Goal: Check status: Check status

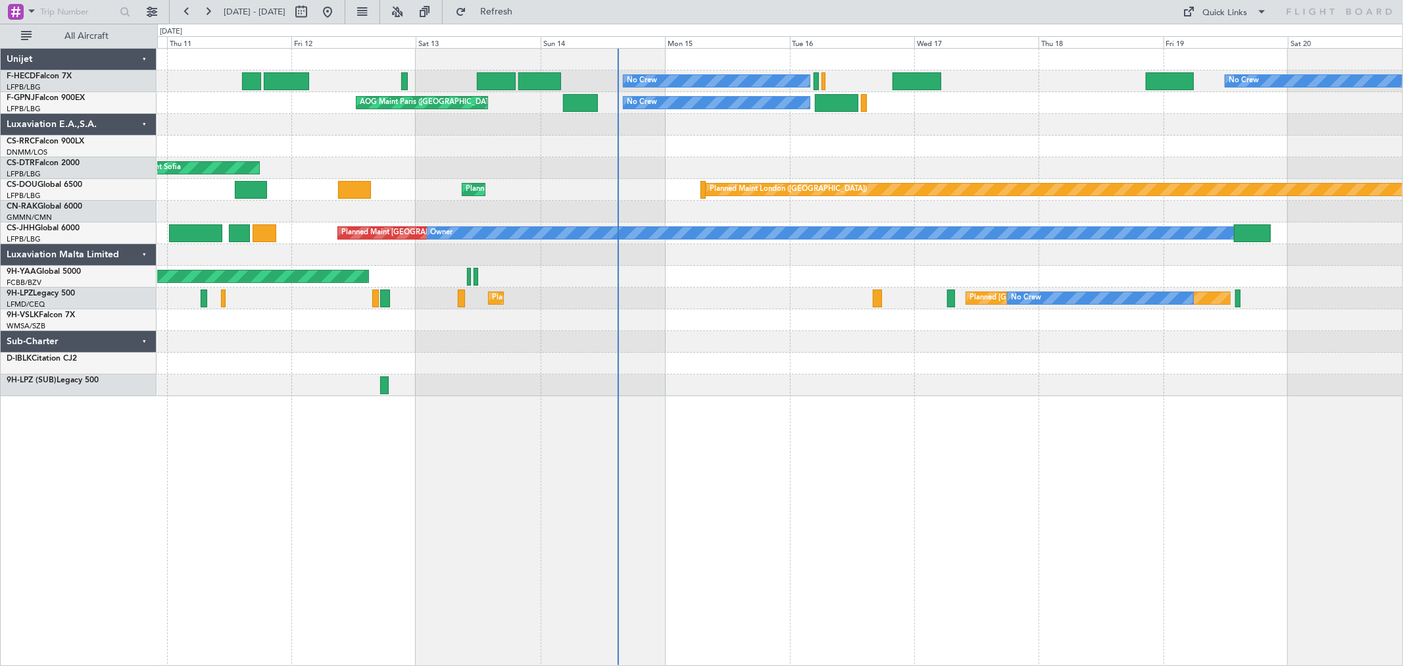
click at [536, 329] on div "No Crew No Crew Planned Maint [GEOGRAPHIC_DATA] ([GEOGRAPHIC_DATA]) No Crew AOG…" at bounding box center [779, 222] width 1245 height 347
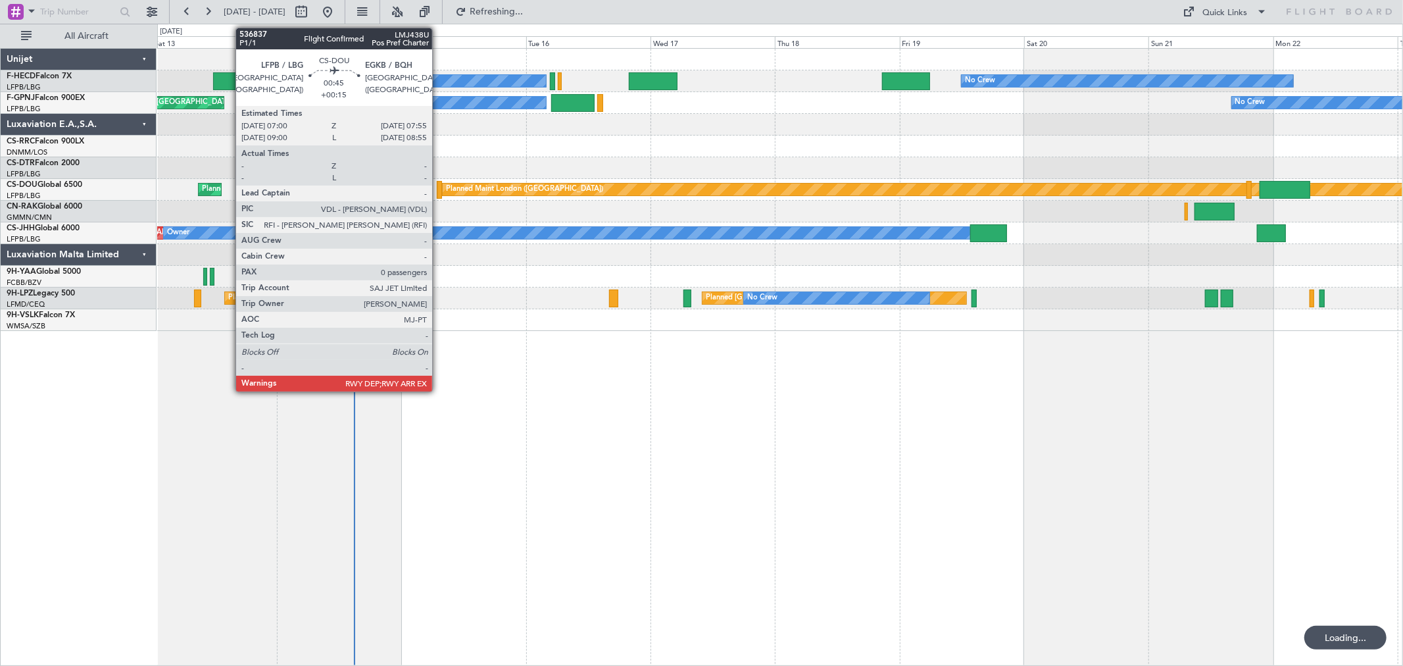
click at [439, 187] on div at bounding box center [439, 190] width 5 height 18
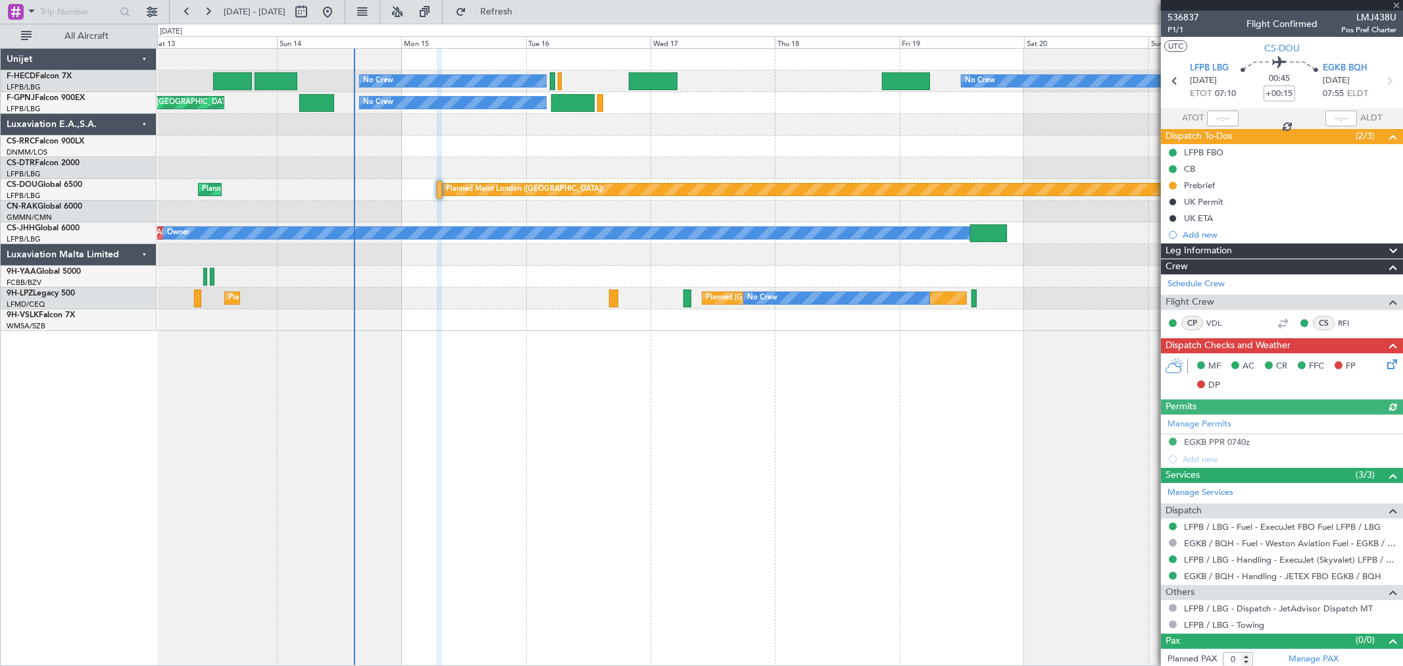
scroll to position [4, 0]
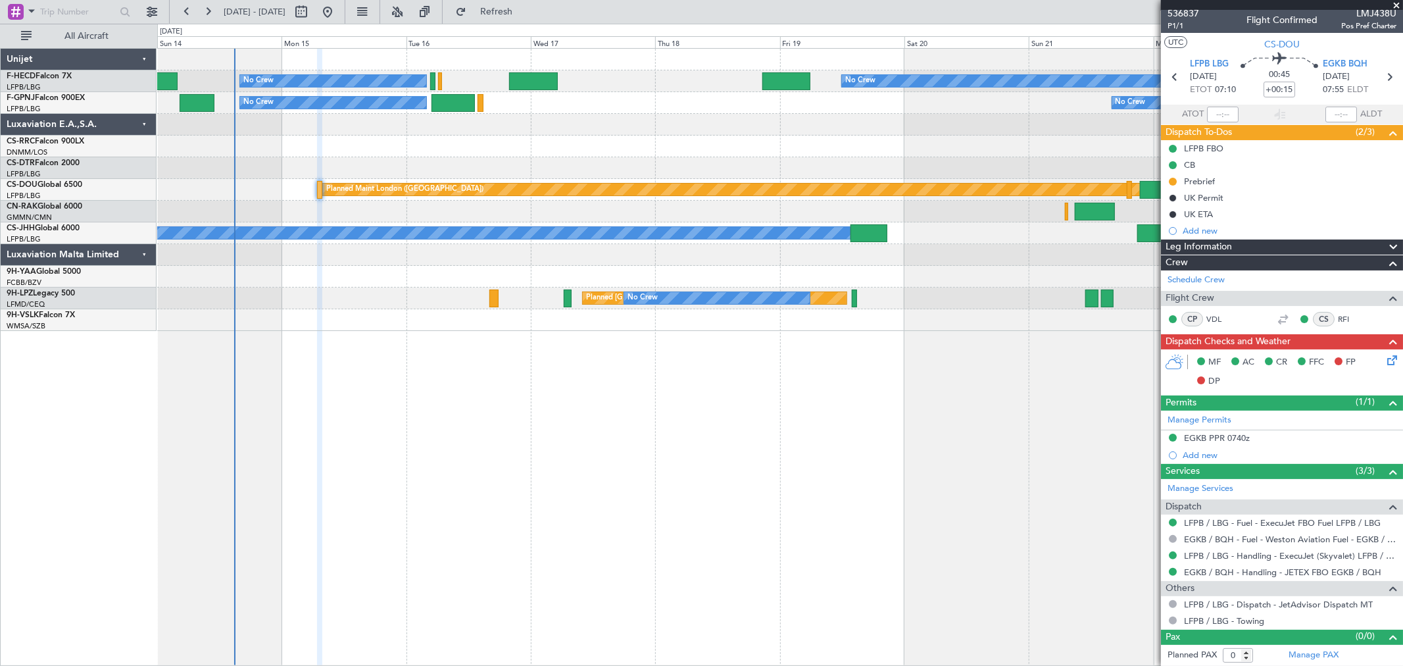
click at [468, 254] on div "No Crew No Crew No Crew Planned Maint [GEOGRAPHIC_DATA] ([GEOGRAPHIC_DATA]) No …" at bounding box center [779, 190] width 1245 height 282
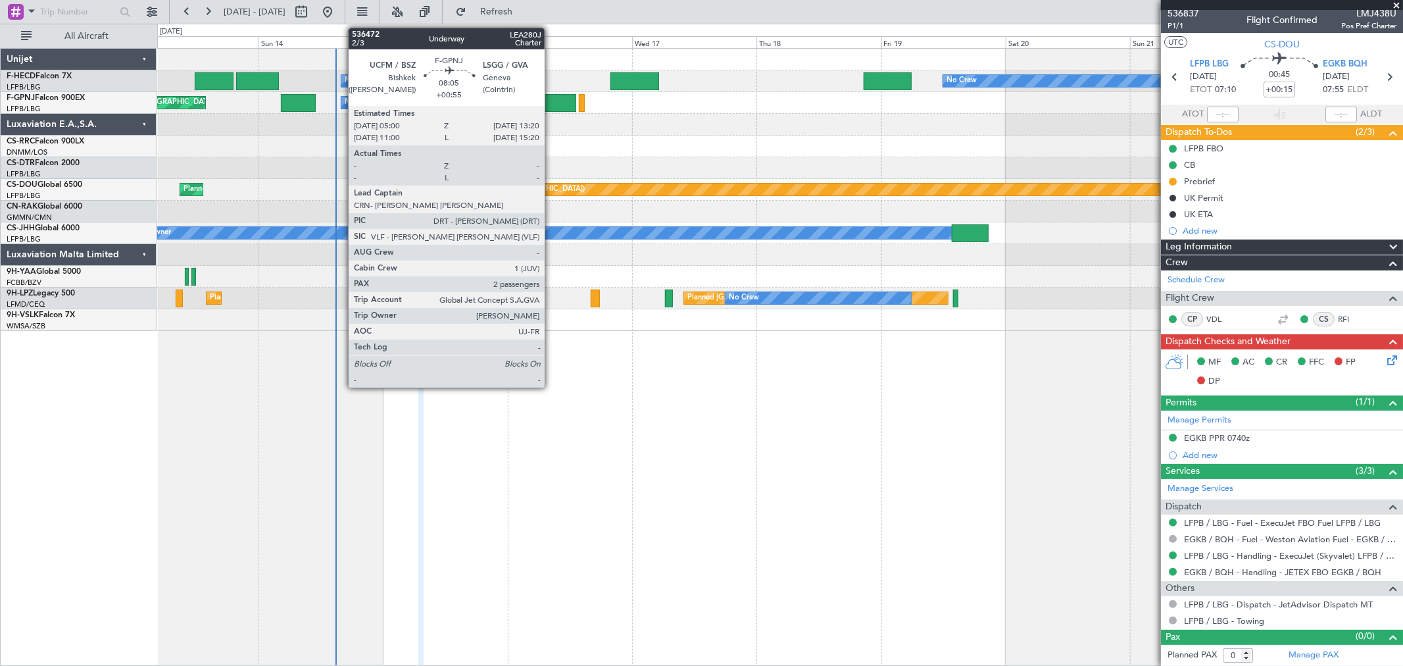
click at [551, 99] on div at bounding box center [554, 103] width 43 height 18
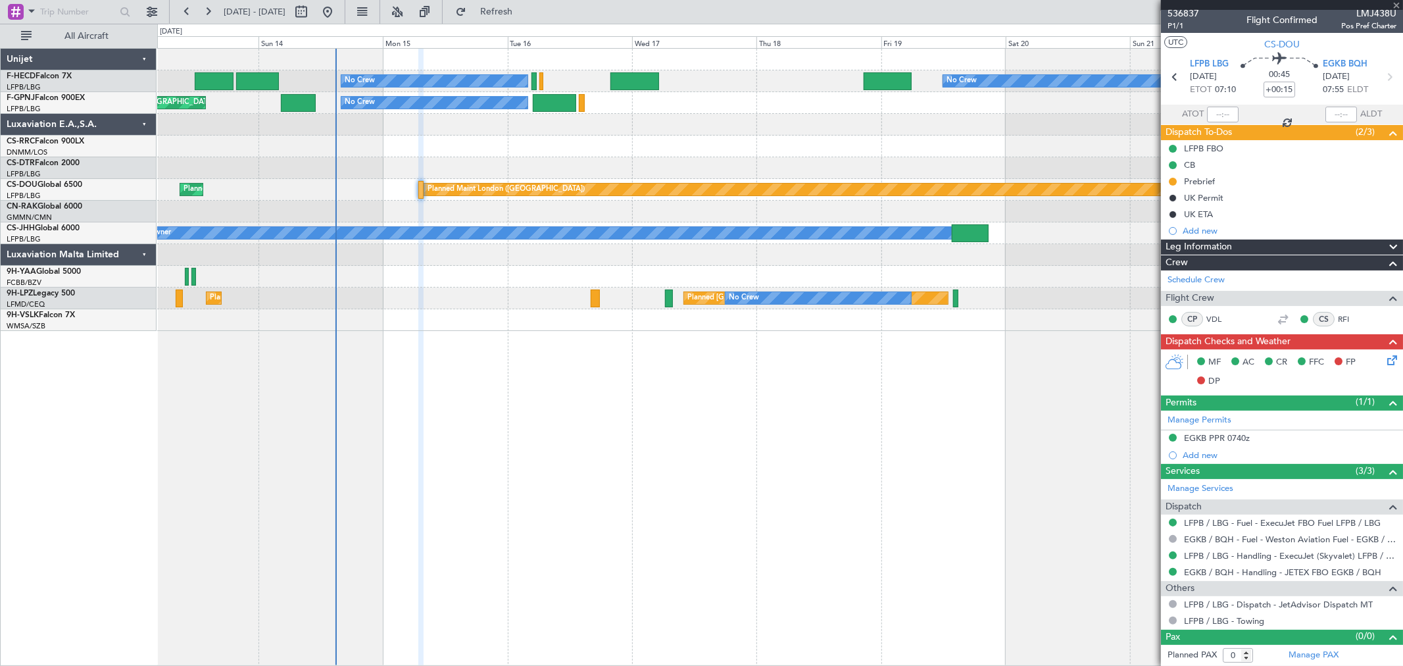
type input "+00:55"
type input "2"
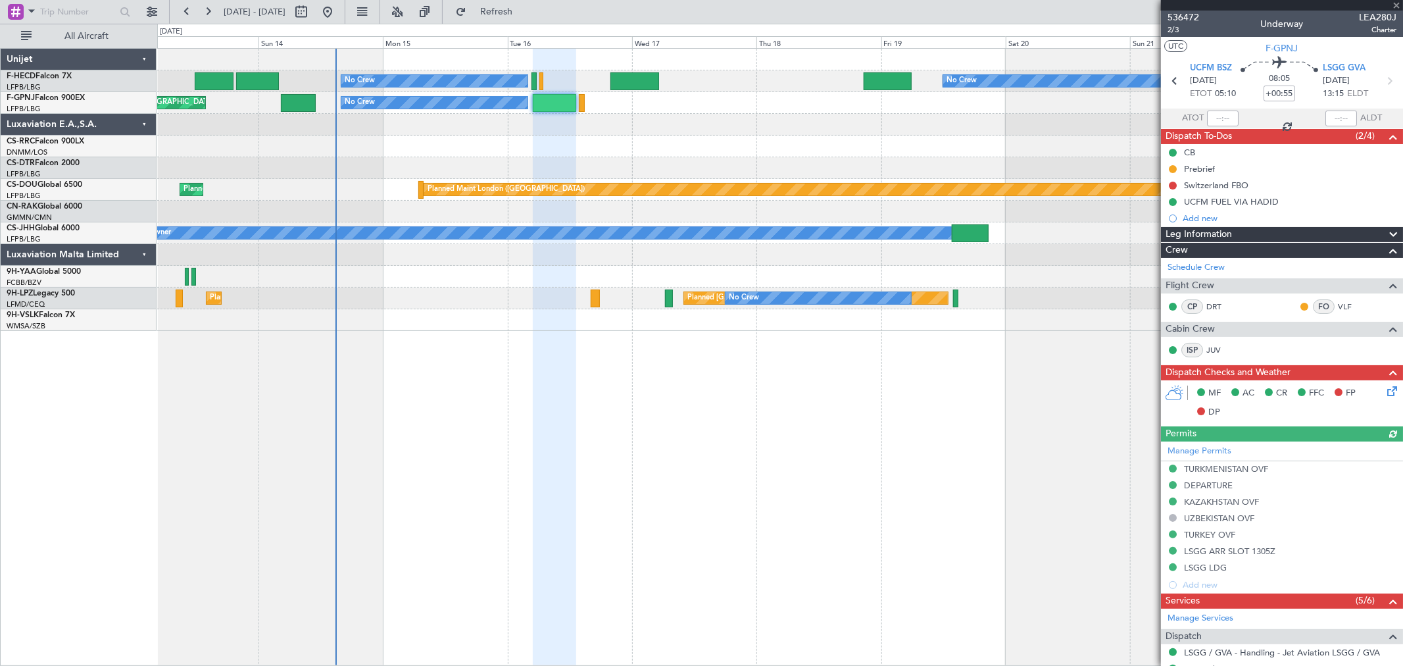
scroll to position [221, 0]
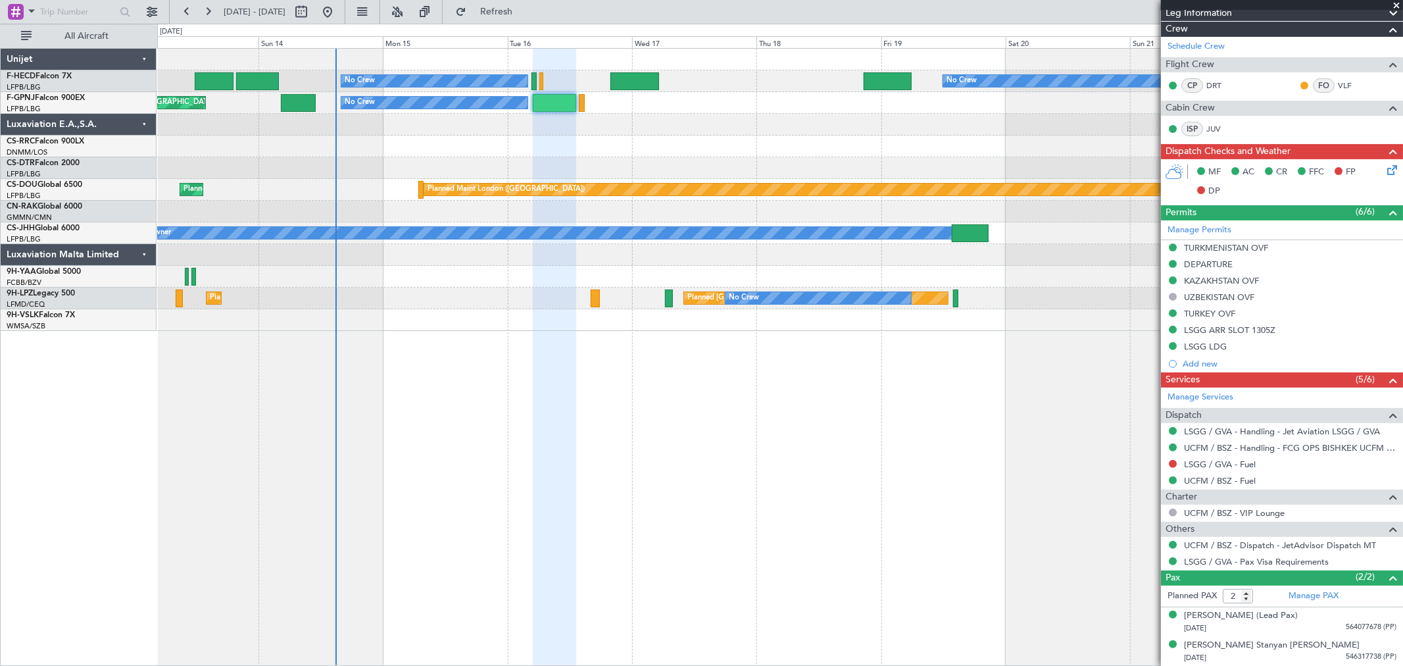
click at [571, 176] on div "Planned Maint Nice ([GEOGRAPHIC_DATA]) AOG Maint Sofia" at bounding box center [779, 168] width 1245 height 22
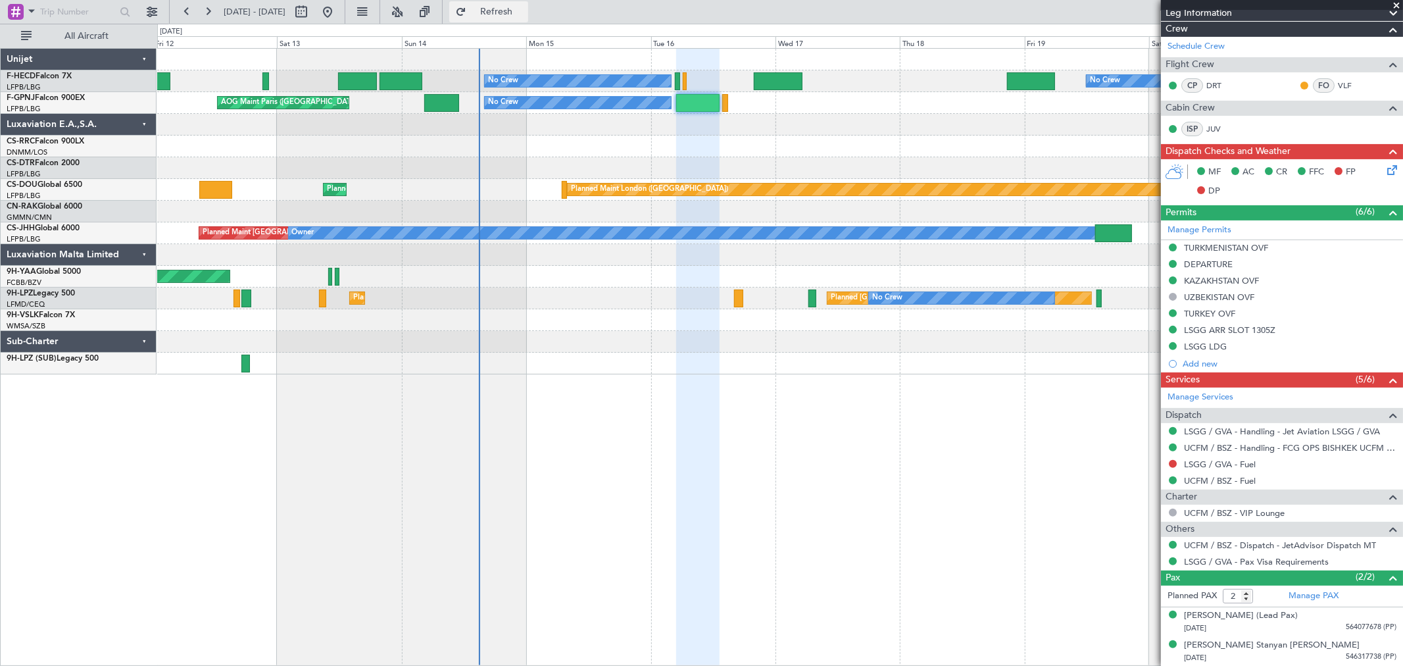
click at [528, 3] on button "Refresh" at bounding box center [488, 11] width 79 height 21
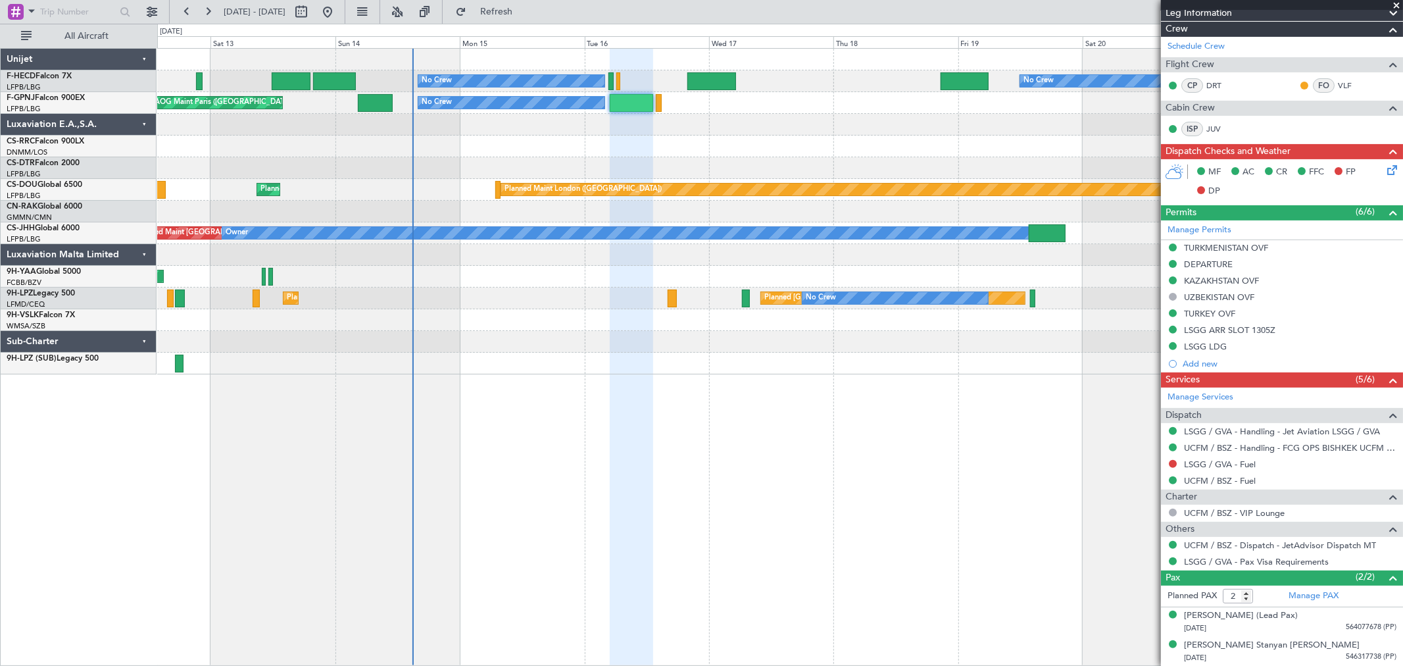
click at [614, 174] on div "AOG Maint Sofia" at bounding box center [779, 168] width 1245 height 22
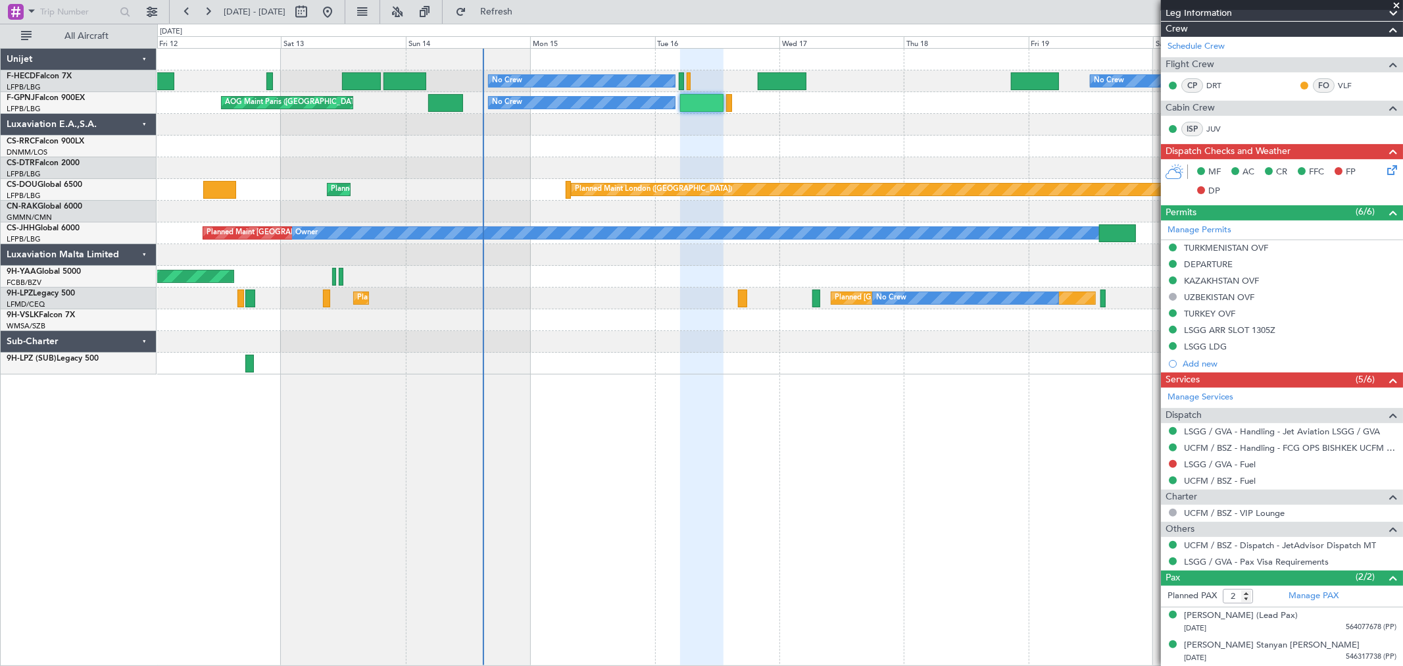
click at [685, 155] on div "Planned Maint [GEOGRAPHIC_DATA] ([GEOGRAPHIC_DATA])" at bounding box center [779, 147] width 1245 height 22
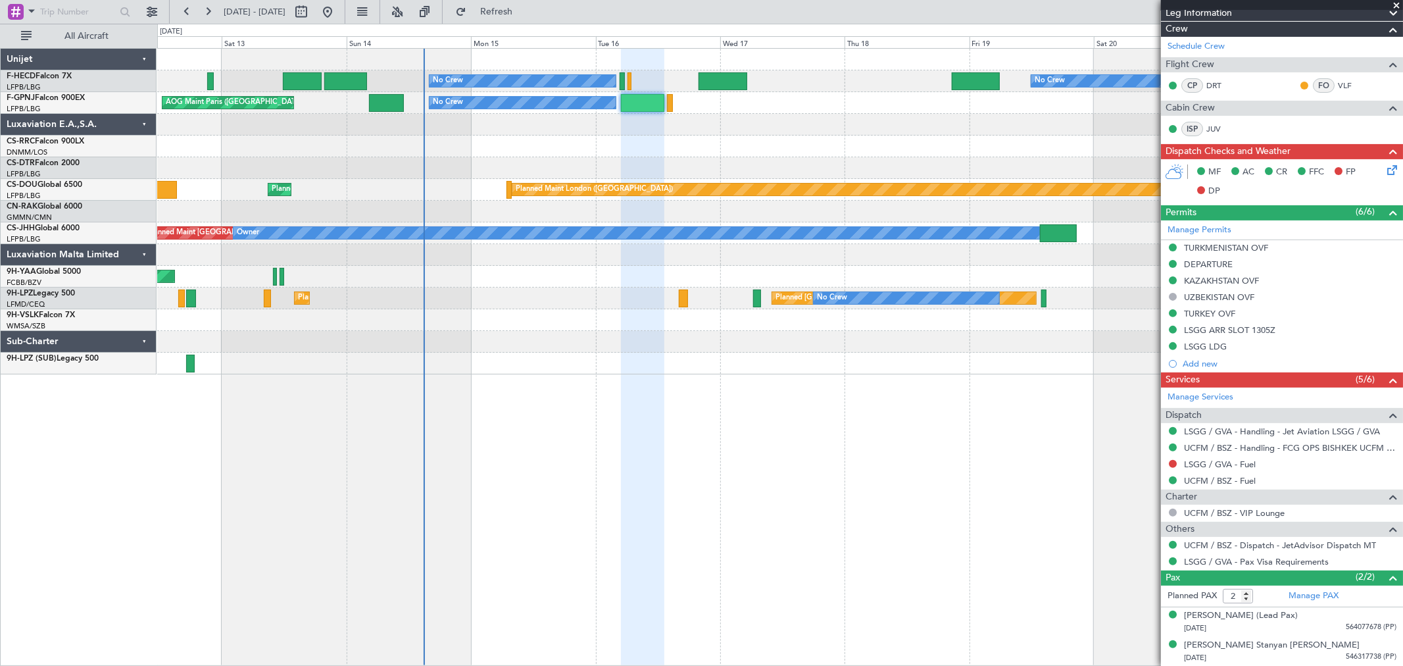
click at [626, 160] on div "No Crew No Crew Planned Maint [GEOGRAPHIC_DATA] ([GEOGRAPHIC_DATA]) AOG Maint […" at bounding box center [779, 212] width 1245 height 326
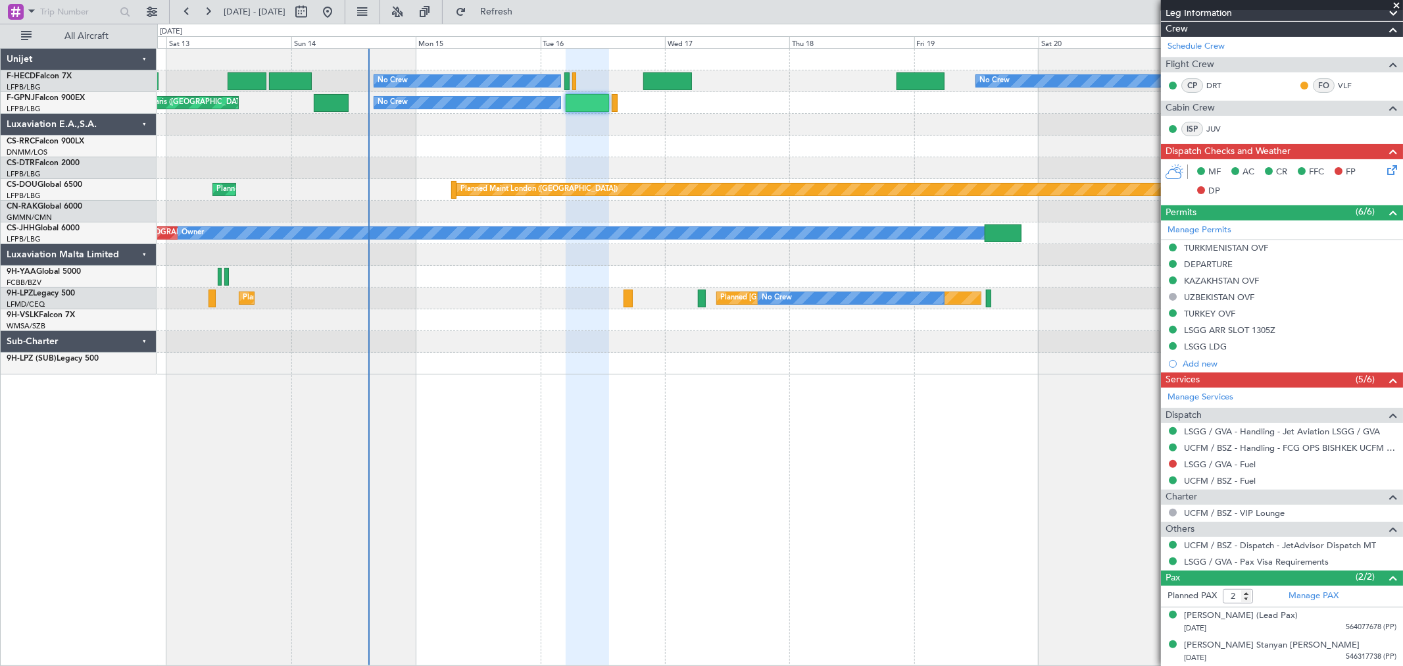
click at [589, 162] on div "No Crew No Crew No Crew Planned Maint [GEOGRAPHIC_DATA] ([GEOGRAPHIC_DATA]) Pla…" at bounding box center [779, 212] width 1245 height 326
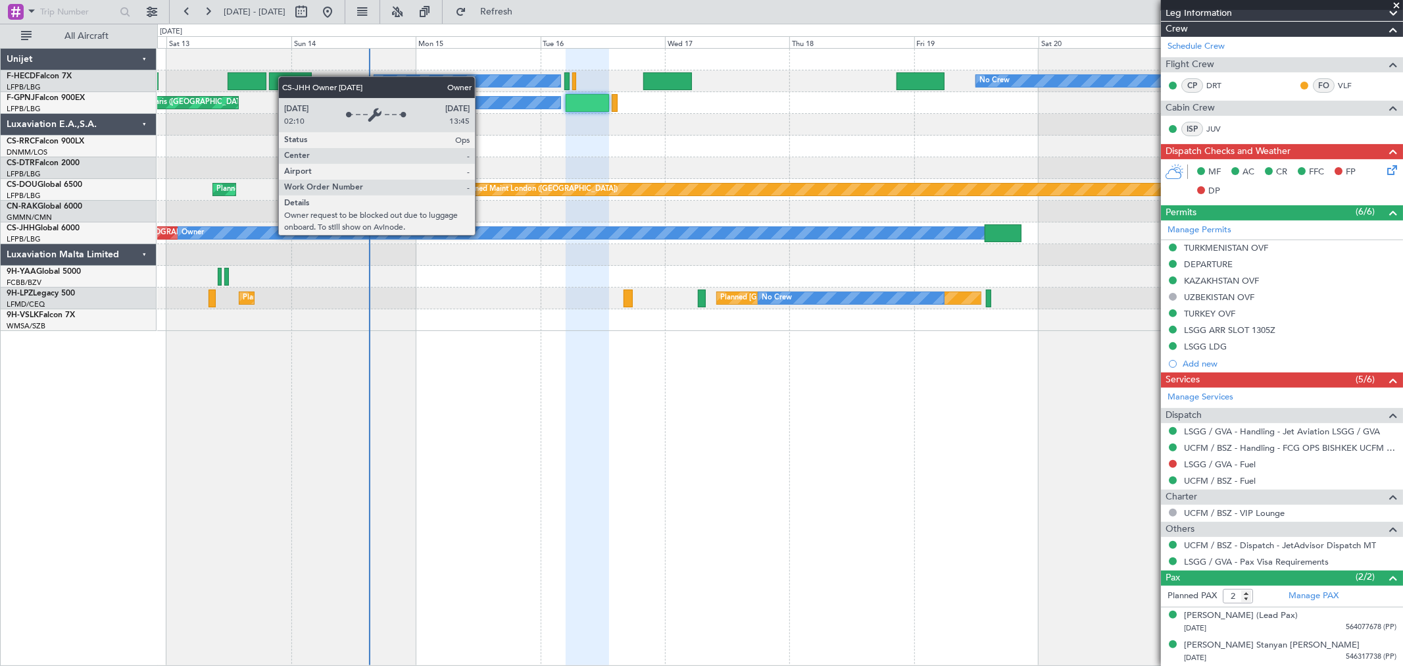
click at [296, 224] on div "No Crew No Crew No Crew Planned Maint [GEOGRAPHIC_DATA] ([GEOGRAPHIC_DATA]) Pla…" at bounding box center [779, 190] width 1245 height 282
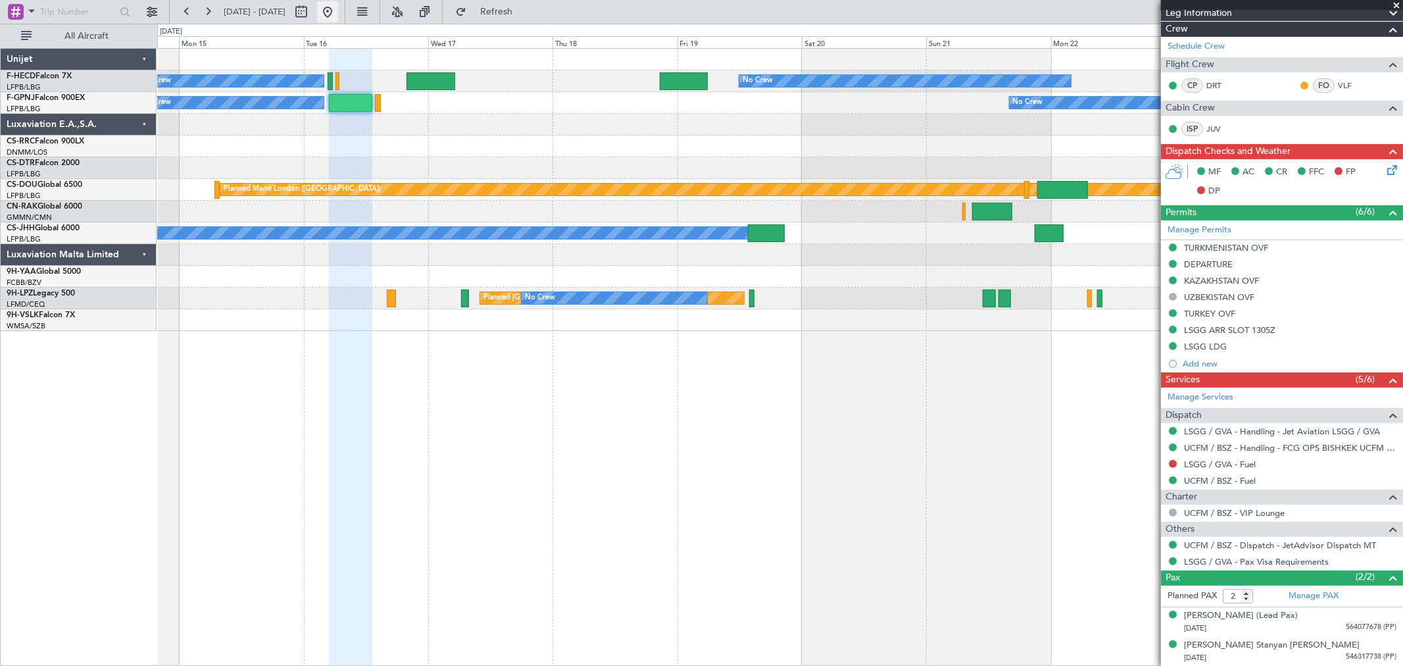
click at [338, 21] on button at bounding box center [327, 11] width 21 height 21
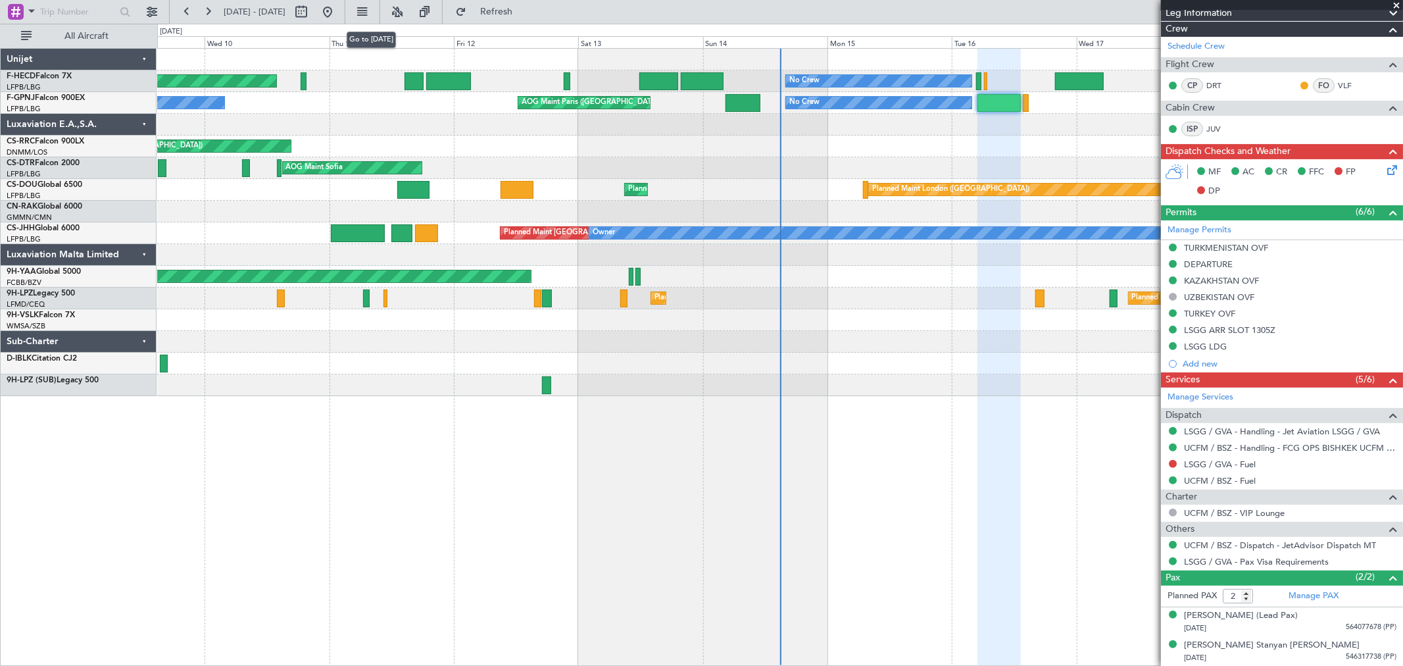
drag, startPoint x: 364, startPoint y: 13, endPoint x: 643, endPoint y: 145, distance: 308.7
click at [338, 13] on button at bounding box center [327, 11] width 21 height 21
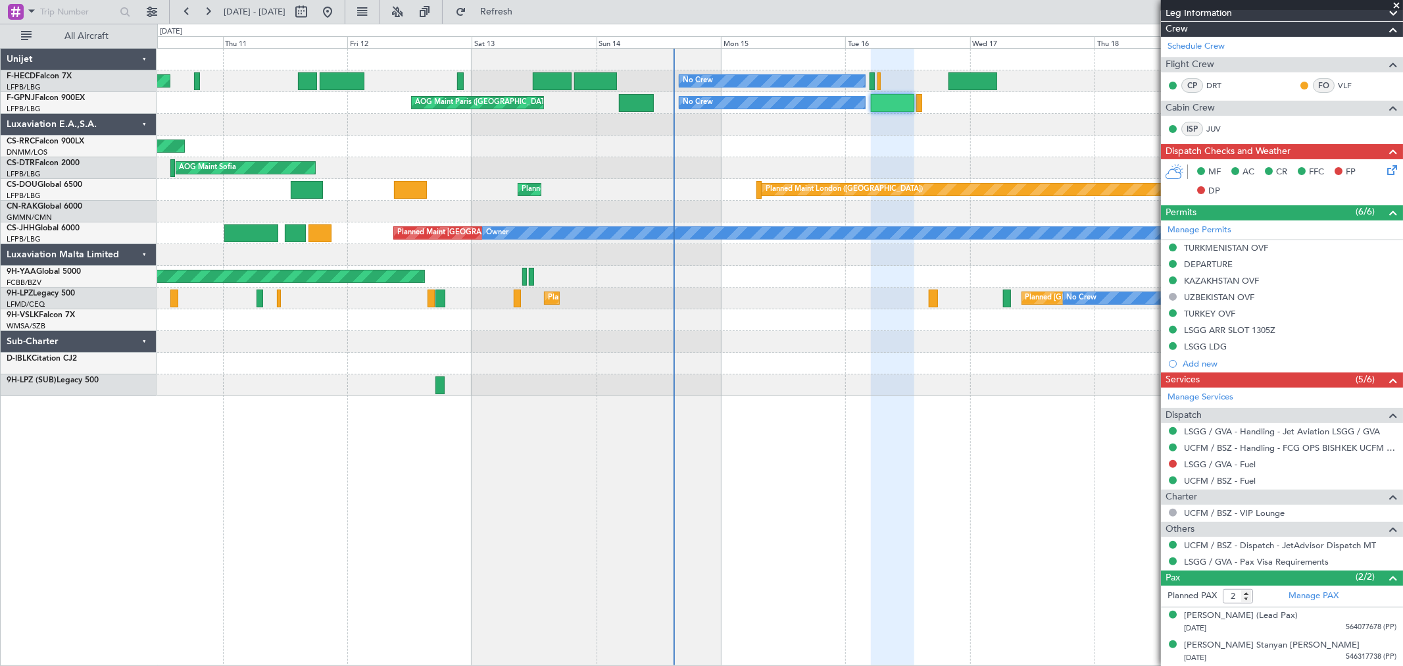
click at [207, 201] on div "No Crew No Crew Planned Maint [GEOGRAPHIC_DATA] ([GEOGRAPHIC_DATA]) No Crew AOG…" at bounding box center [779, 222] width 1245 height 347
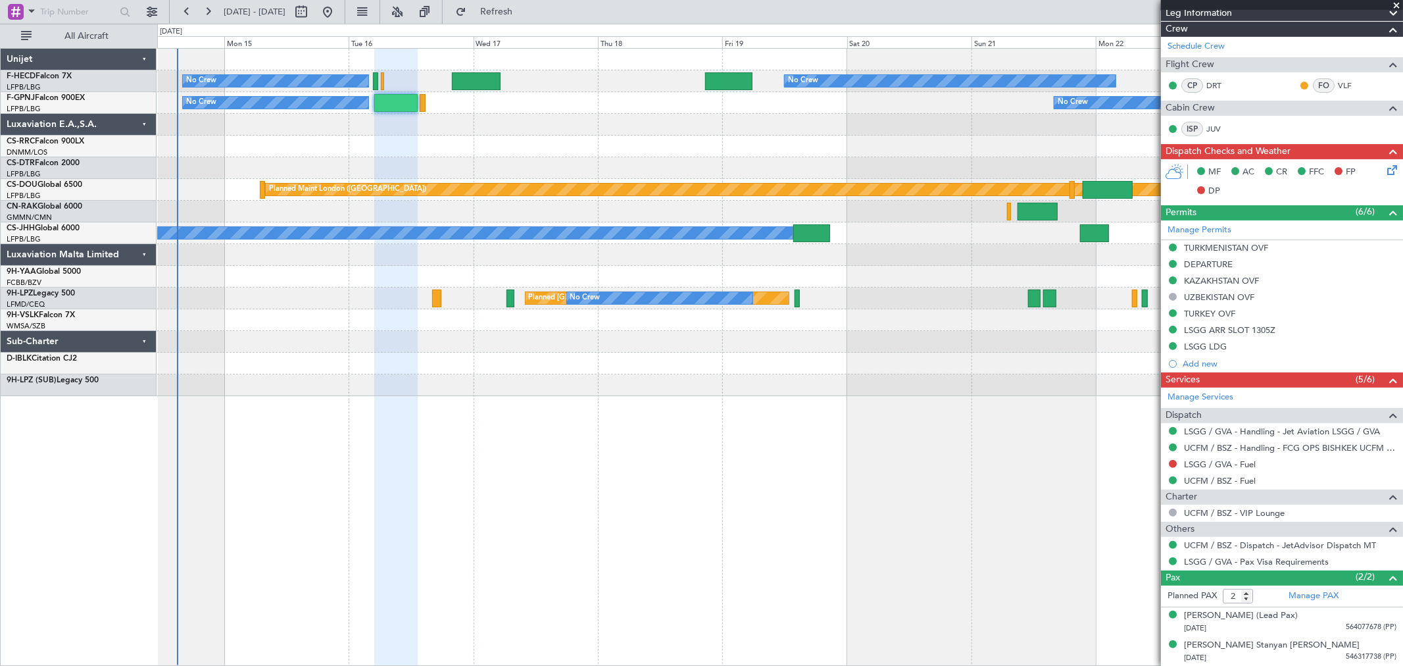
click at [733, 152] on div at bounding box center [779, 147] width 1245 height 22
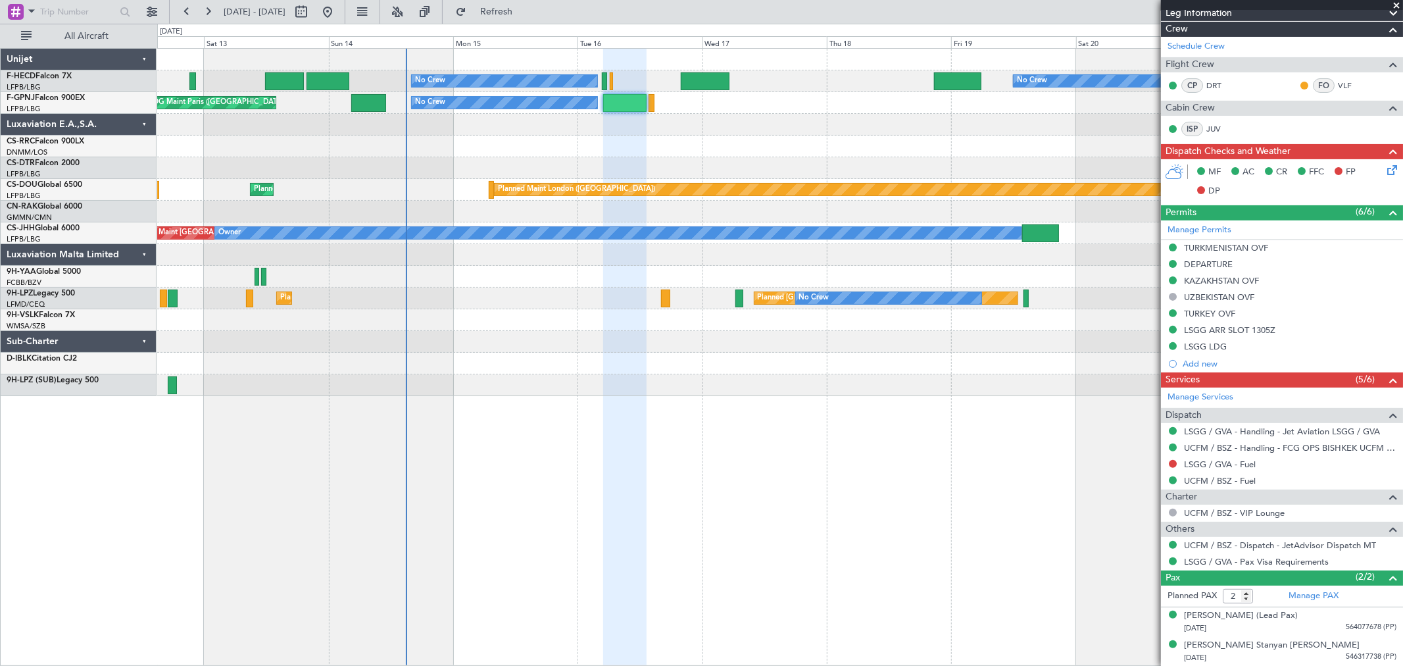
click at [260, 164] on div "AOG Maint Sofia" at bounding box center [779, 168] width 1245 height 22
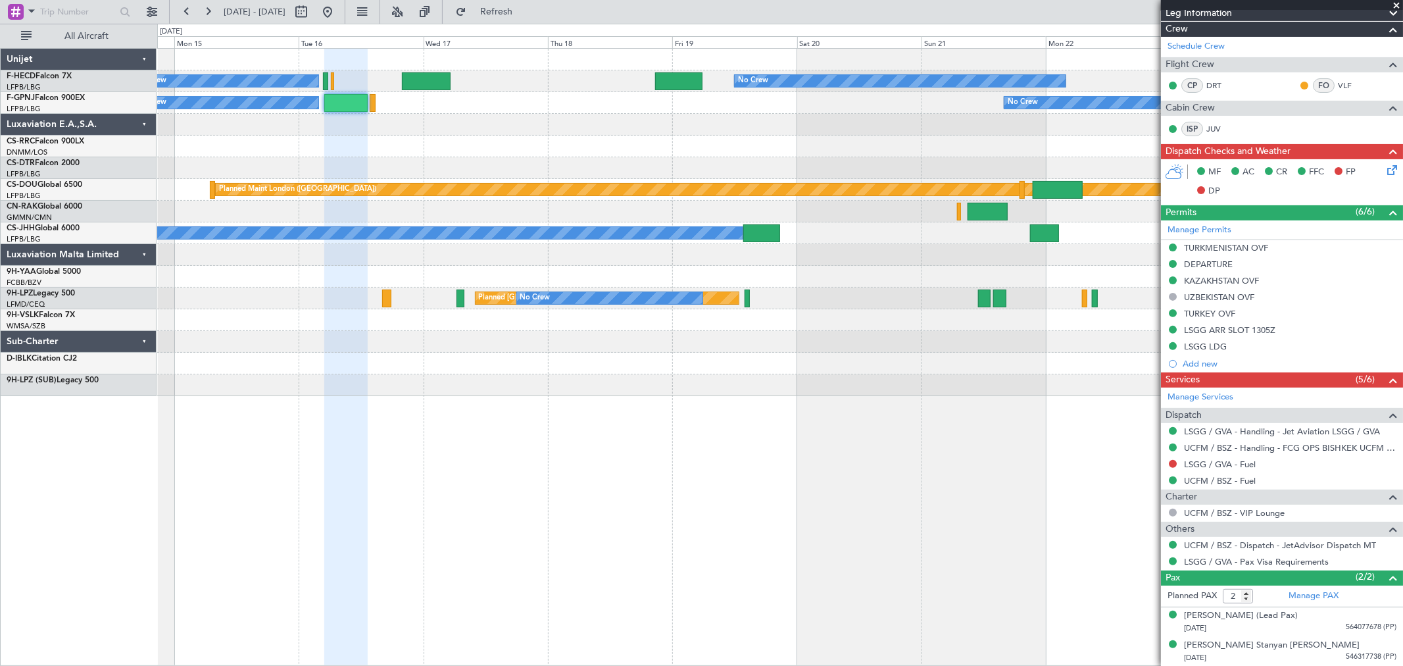
click at [523, 159] on div "Planned Maint Nice ([GEOGRAPHIC_DATA])" at bounding box center [779, 168] width 1245 height 22
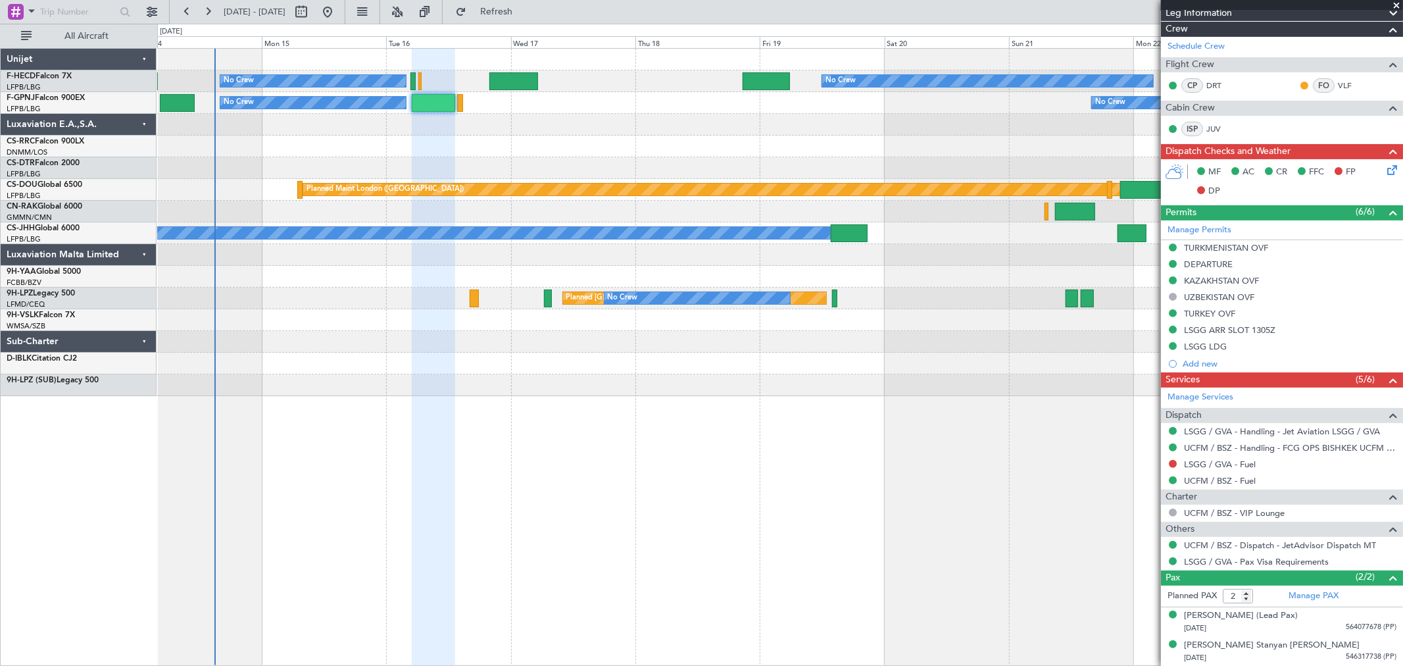
click at [520, 149] on div at bounding box center [779, 147] width 1245 height 22
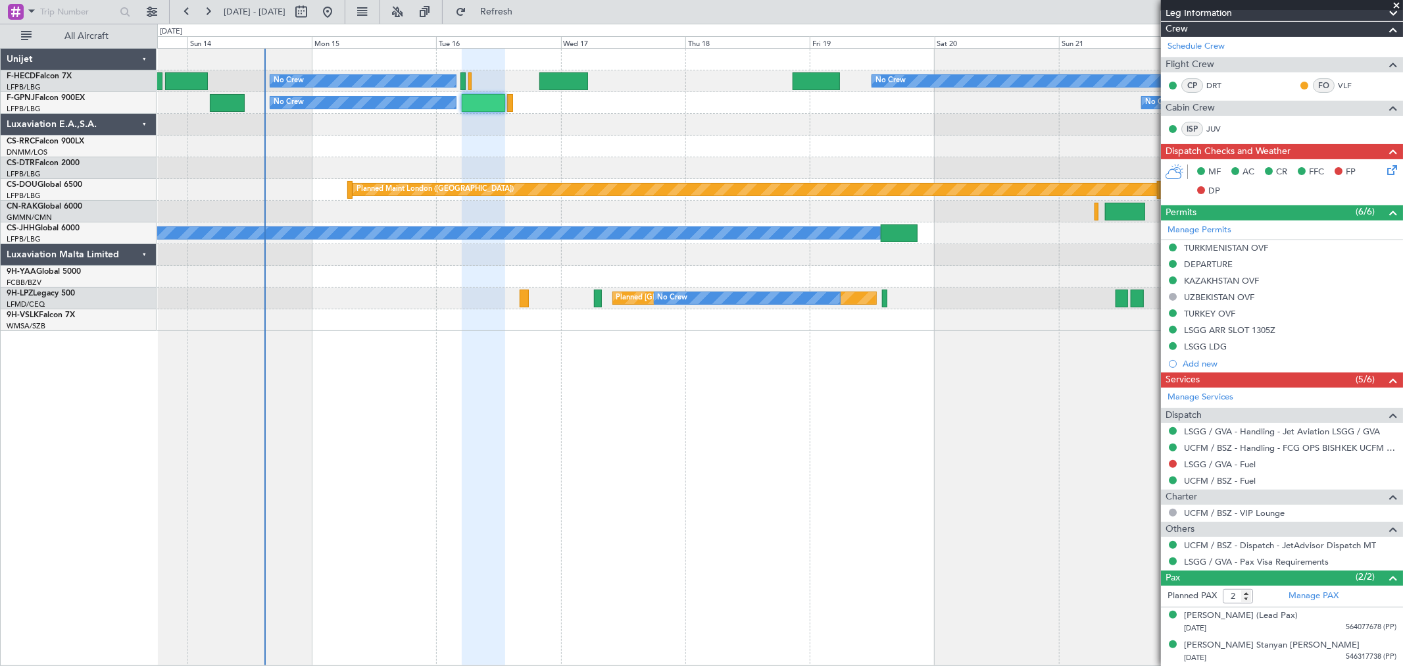
click at [472, 86] on div at bounding box center [470, 81] width 4 height 18
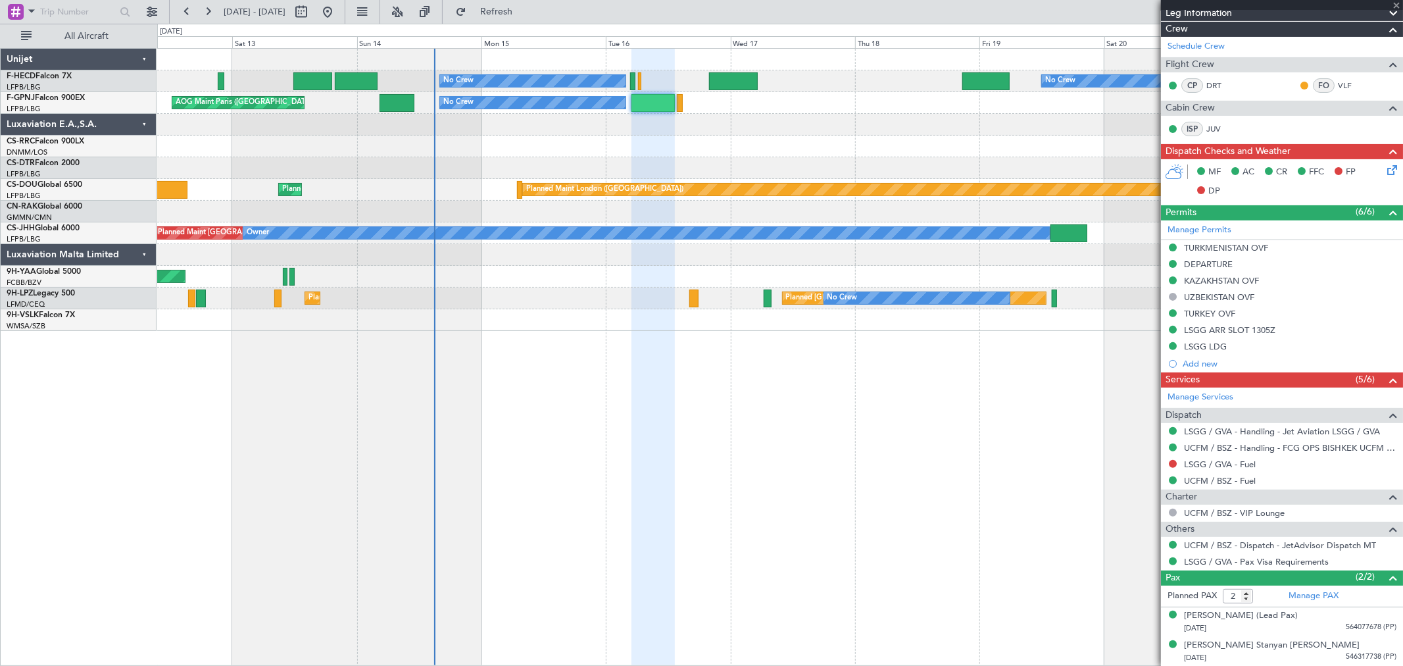
click at [503, 68] on div at bounding box center [779, 60] width 1245 height 22
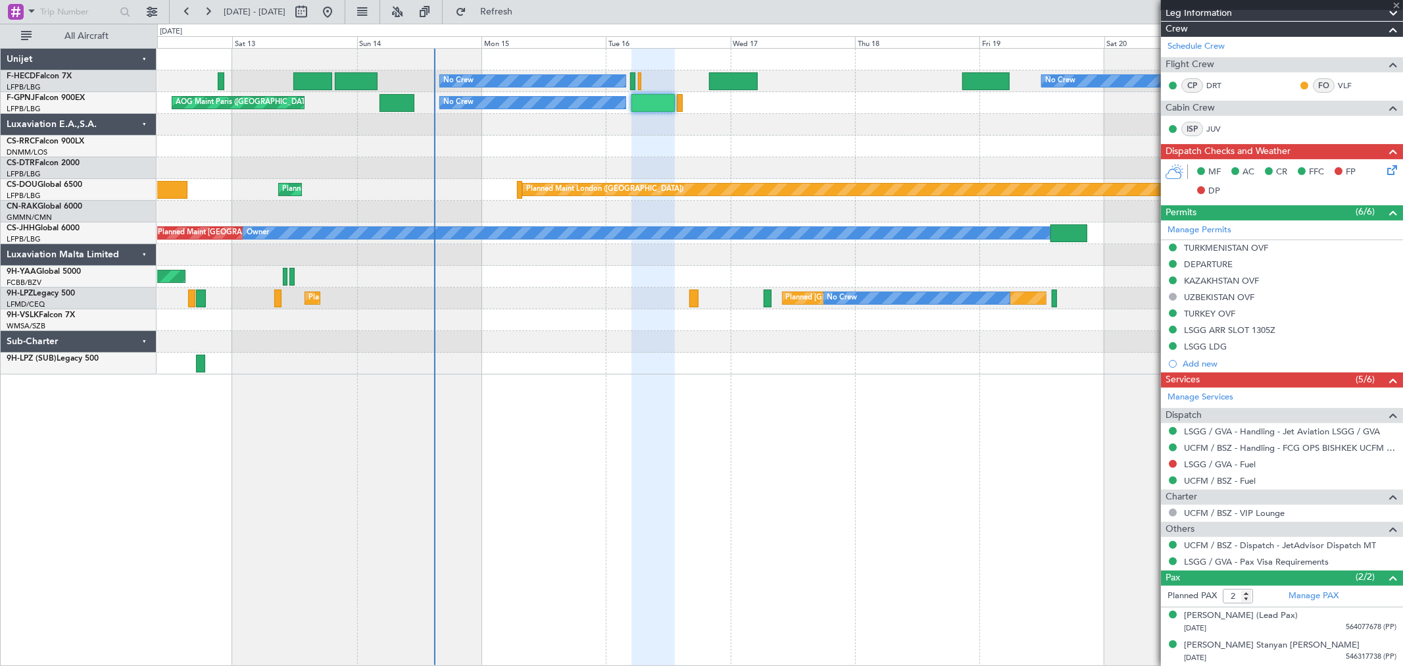
type input "+00:15"
type input "0"
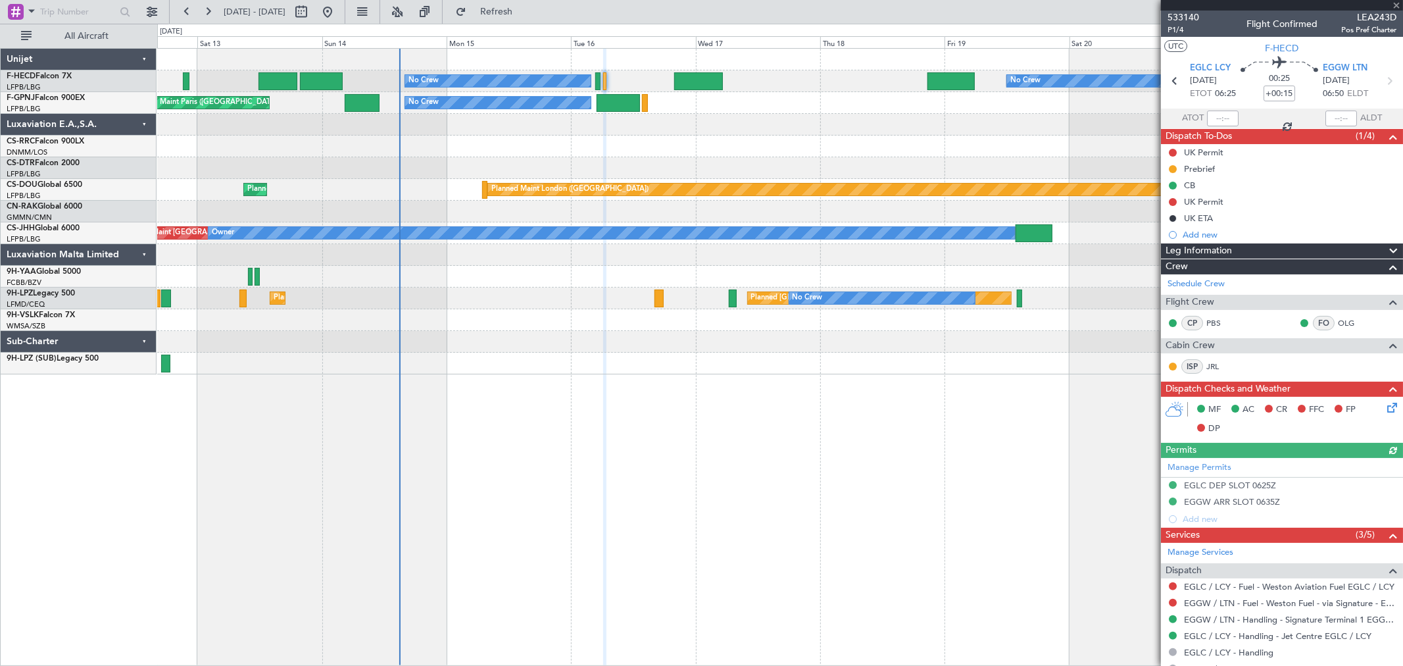
click at [485, 72] on div "No Crew No Crew No Crew Planned Maint [GEOGRAPHIC_DATA] ([GEOGRAPHIC_DATA])" at bounding box center [779, 81] width 1245 height 22
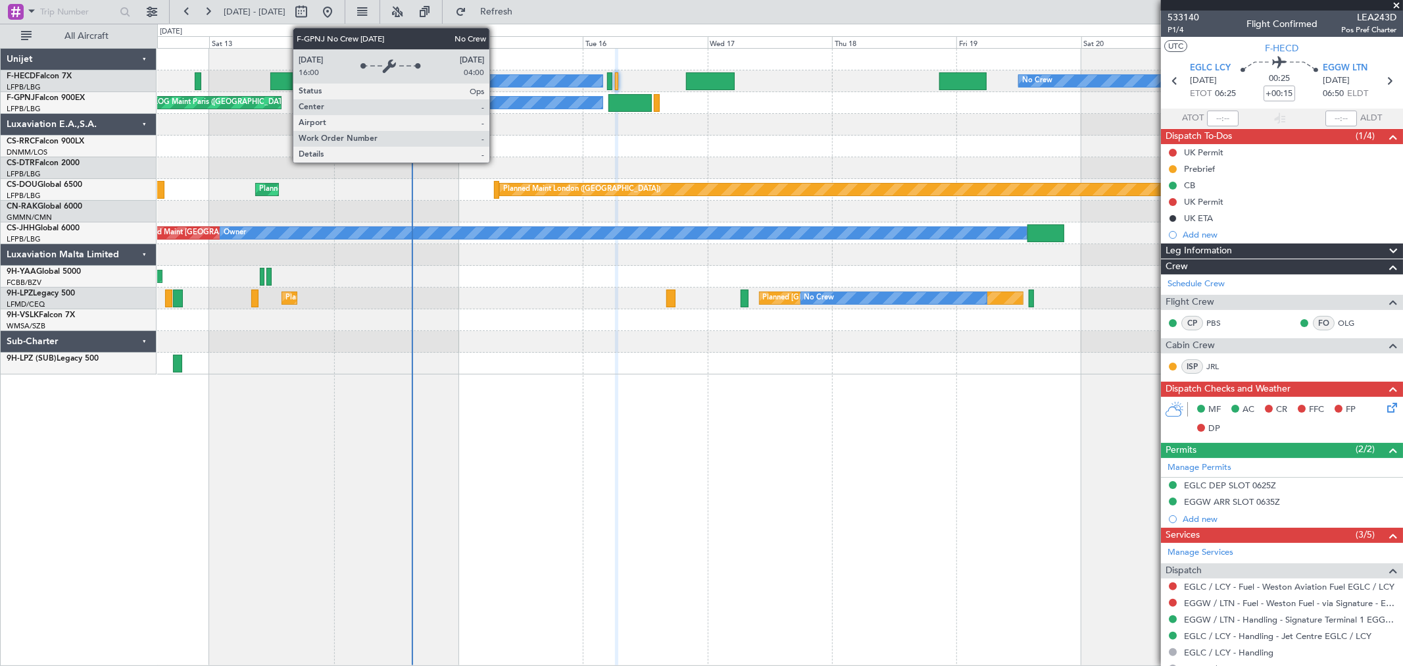
click at [137, 113] on div "No Crew No Crew Planned Maint [GEOGRAPHIC_DATA] ([GEOGRAPHIC_DATA]) AOG Maint […" at bounding box center [701, 345] width 1403 height 642
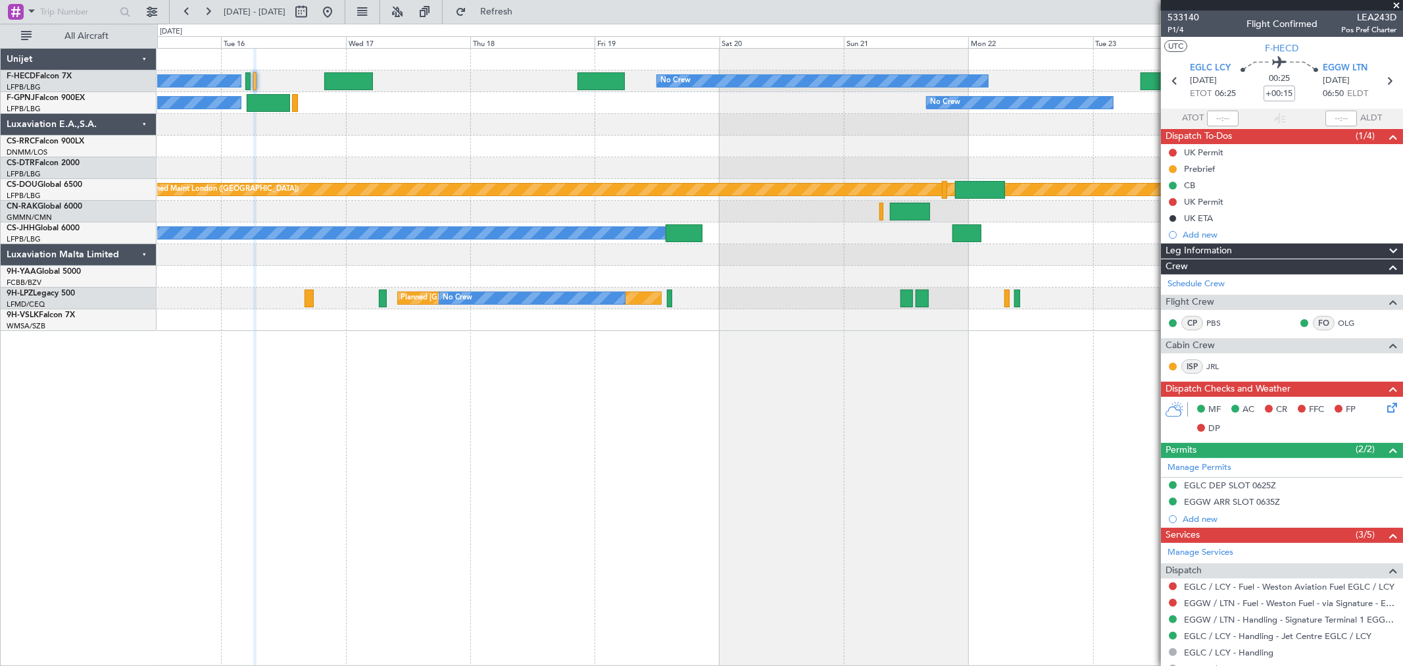
click at [252, 91] on div "No Crew No Crew No Crew Planned Maint [GEOGRAPHIC_DATA] ([GEOGRAPHIC_DATA]) No …" at bounding box center [779, 81] width 1245 height 22
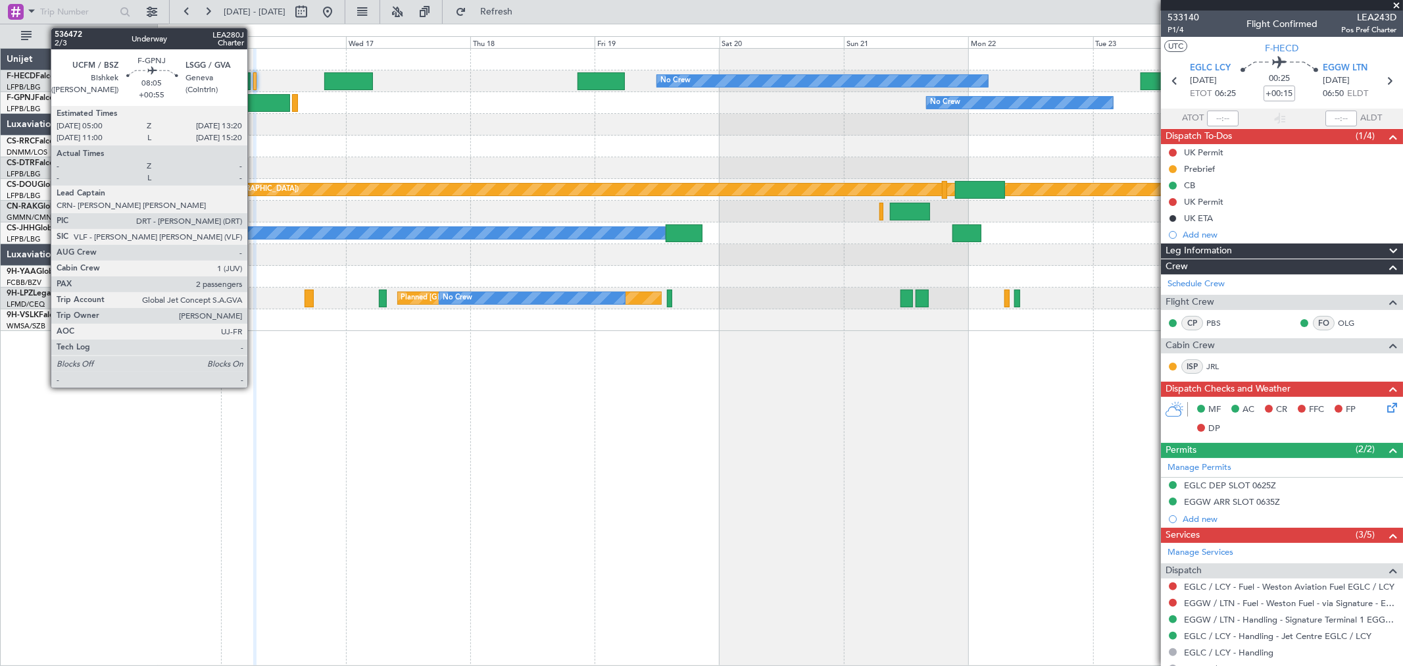
click at [254, 97] on div at bounding box center [268, 103] width 43 height 18
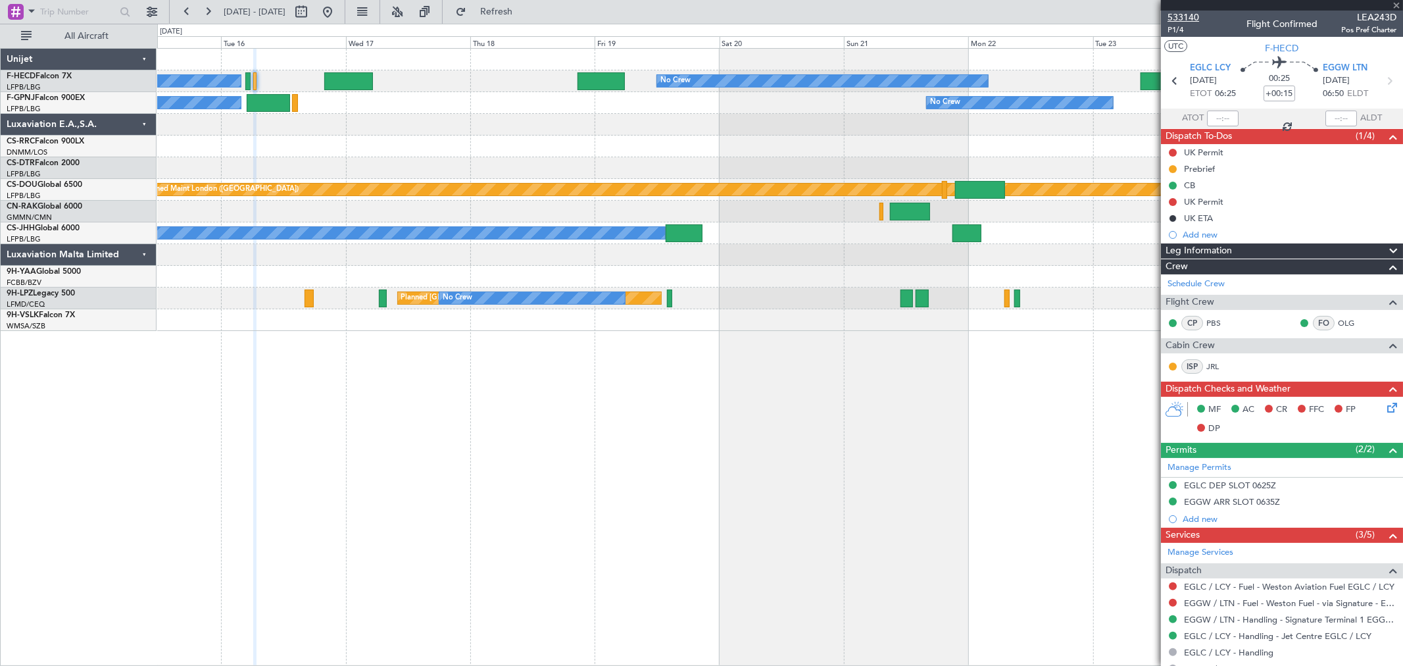
type input "+00:55"
type input "2"
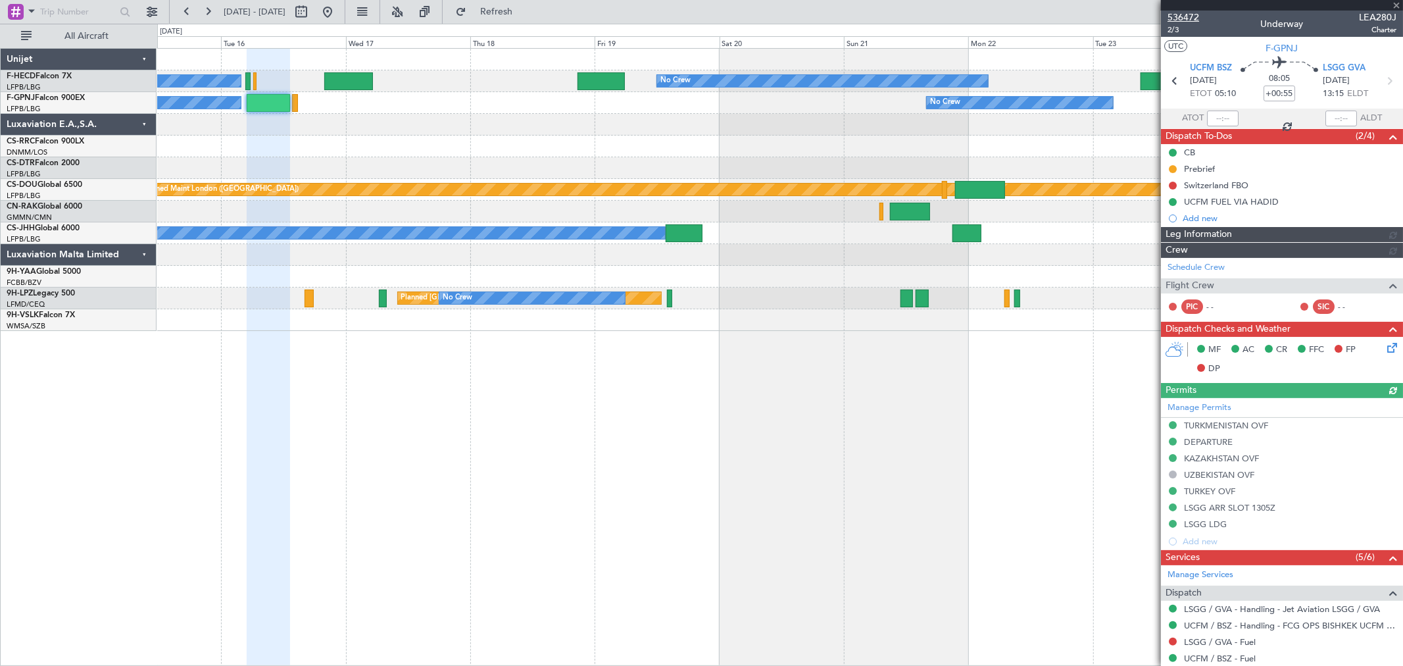
click at [1187, 16] on span "536472" at bounding box center [1184, 18] width 32 height 14
